Goal: Task Accomplishment & Management: Use online tool/utility

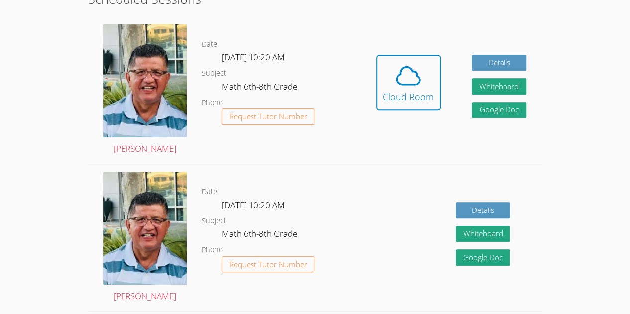
scroll to position [270, 0]
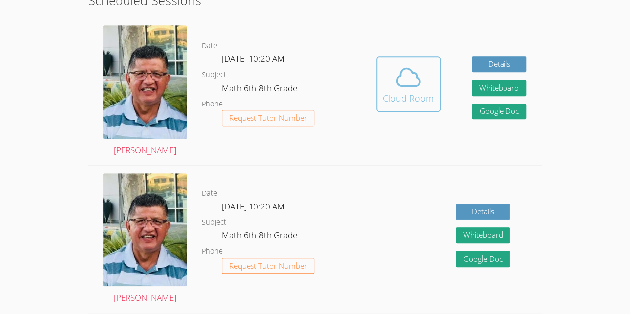
click at [399, 97] on div "Cloud Room" at bounding box center [408, 98] width 51 height 14
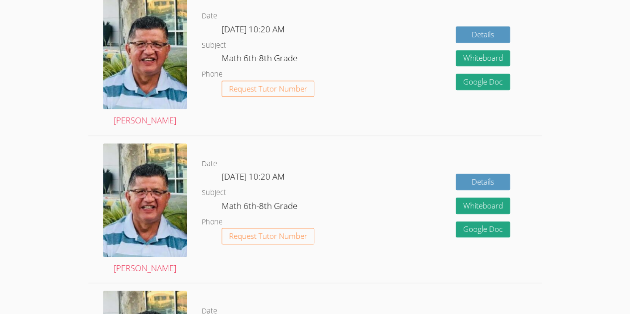
scroll to position [447, 0]
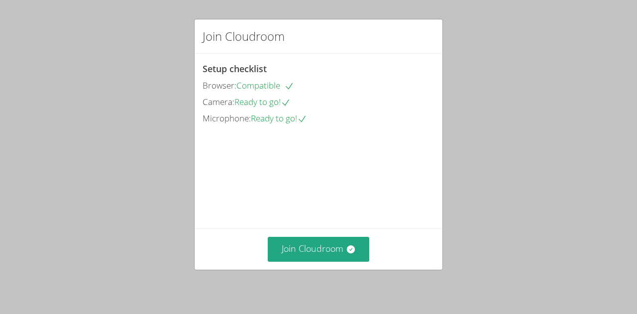
click at [300, 236] on div "Join Cloudroom" at bounding box center [319, 249] width 248 height 41
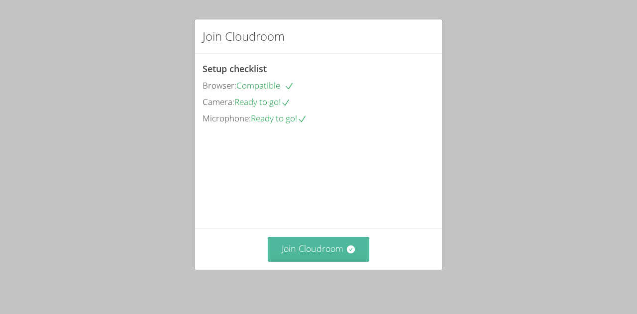
click at [300, 256] on button "Join Cloudroom" at bounding box center [319, 249] width 102 height 24
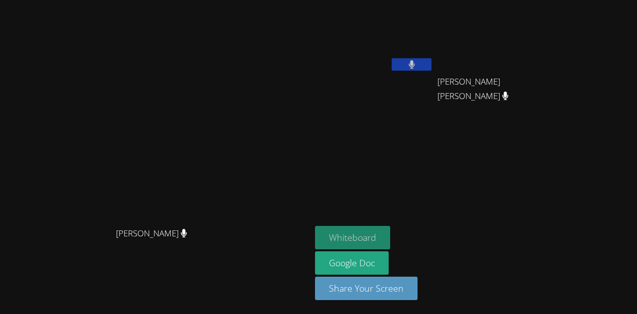
click at [390, 240] on button "Whiteboard" at bounding box center [352, 237] width 75 height 23
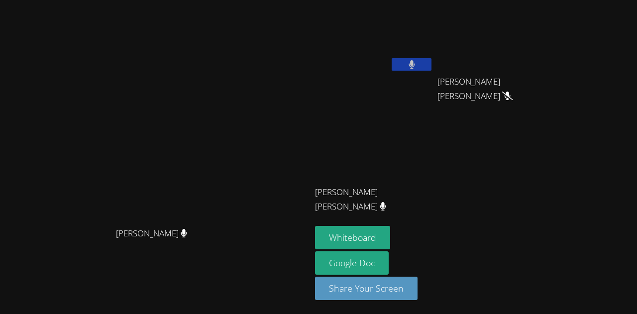
click at [432, 62] on button at bounding box center [412, 64] width 40 height 12
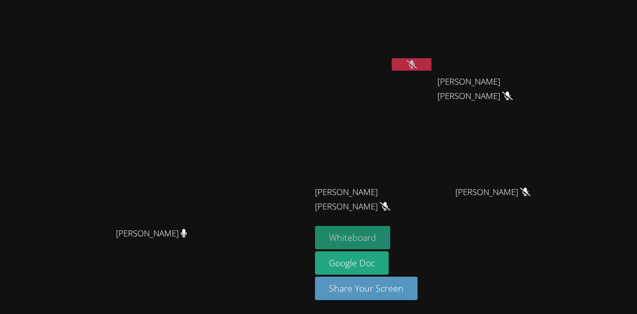
click at [390, 232] on button "Whiteboard" at bounding box center [352, 237] width 75 height 23
click at [417, 60] on icon at bounding box center [412, 64] width 10 height 8
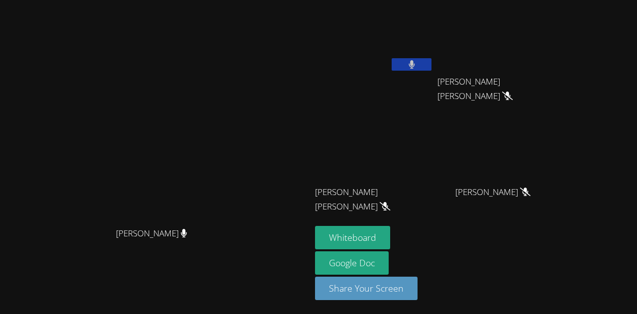
click at [432, 65] on button at bounding box center [412, 64] width 40 height 12
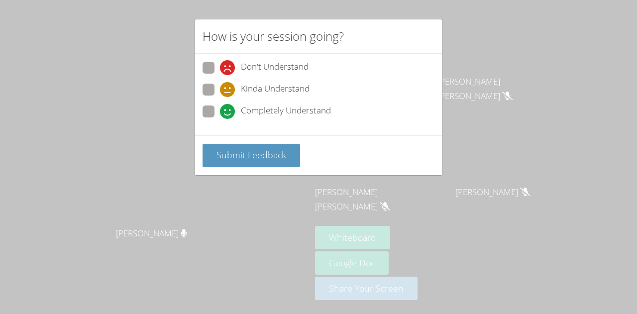
click at [238, 109] on div "Completely Understand" at bounding box center [275, 111] width 111 height 15
click at [229, 109] on input "Completely Understand" at bounding box center [224, 110] width 8 height 8
radio input "true"
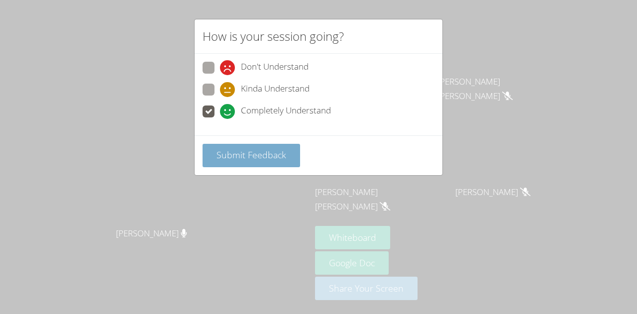
click at [254, 156] on span "Submit Feedback" at bounding box center [252, 155] width 70 height 12
